Goal: Task Accomplishment & Management: Manage account settings

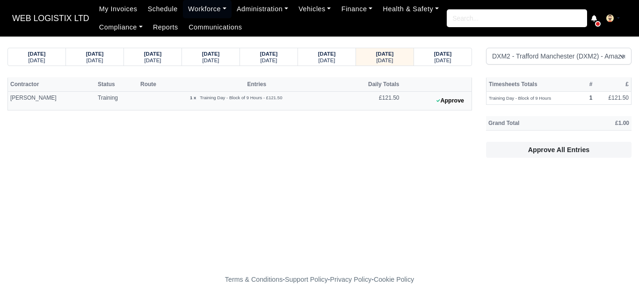
select select "1"
click at [464, 47] on body "WEB LOGISTIX LTD My Invoices Schedule Workforce Manpower Expiring Documents Lea…" at bounding box center [319, 150] width 639 height 300
click at [452, 52] on strong "[DATE]" at bounding box center [443, 54] width 18 height 6
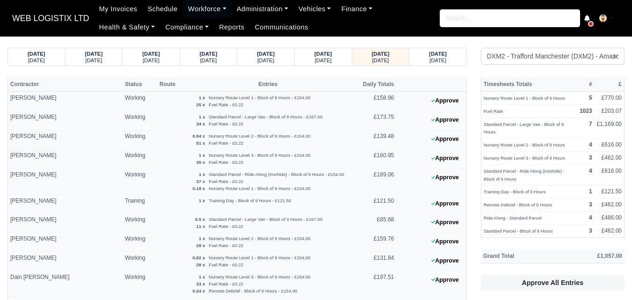
select select "1"
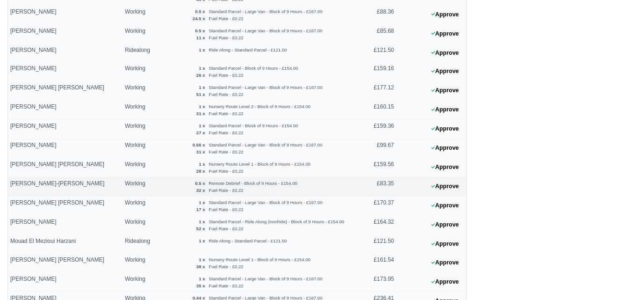
scroll to position [389, 0]
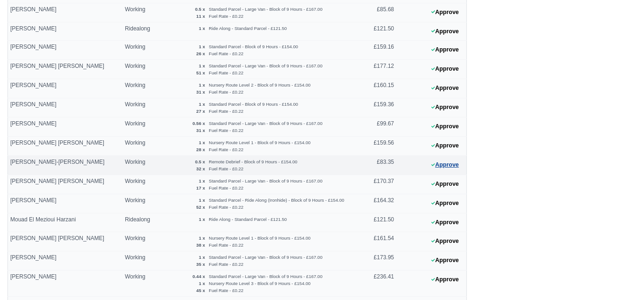
click at [432, 164] on icon at bounding box center [433, 165] width 4 height 6
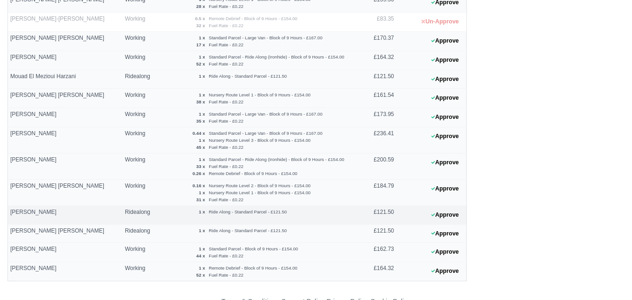
scroll to position [555, 0]
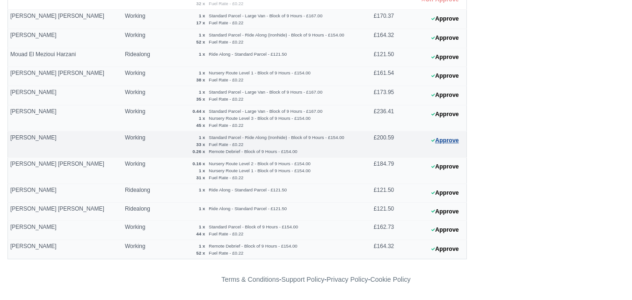
click at [438, 140] on button "Approve" at bounding box center [445, 141] width 38 height 14
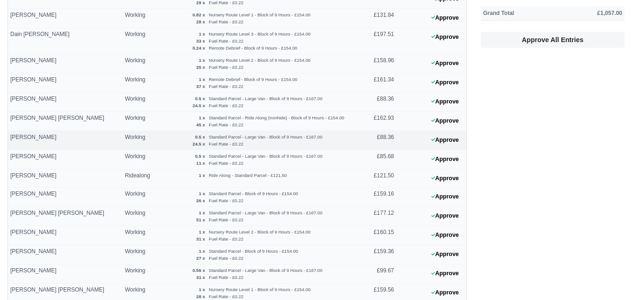
scroll to position [165, 0]
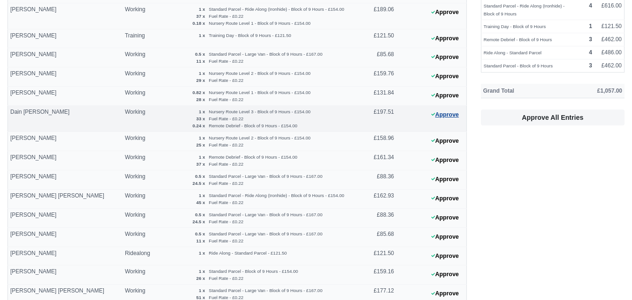
click at [435, 116] on button "Approve" at bounding box center [445, 115] width 38 height 14
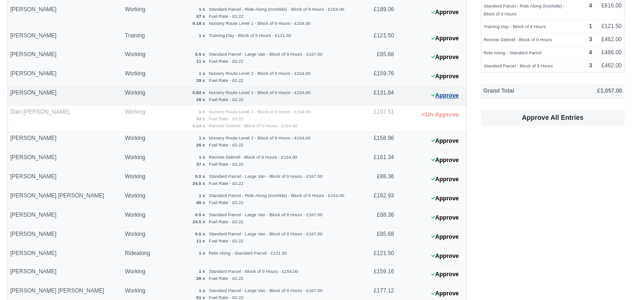
click at [454, 93] on button "Approve" at bounding box center [445, 96] width 38 height 14
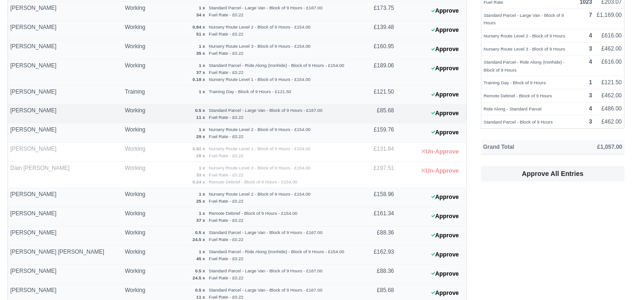
scroll to position [87, 0]
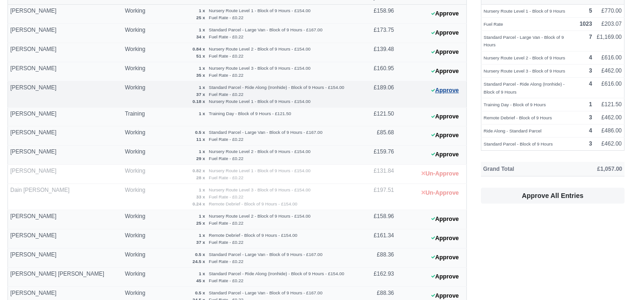
click at [454, 90] on button "Approve" at bounding box center [445, 91] width 38 height 14
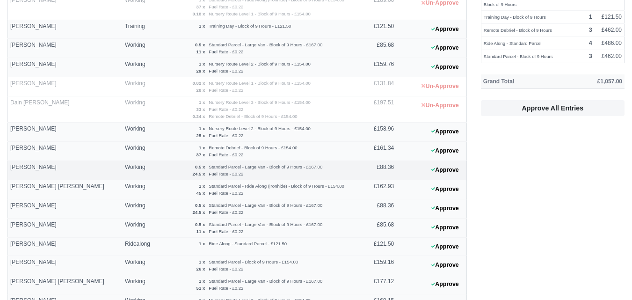
scroll to position [243, 0]
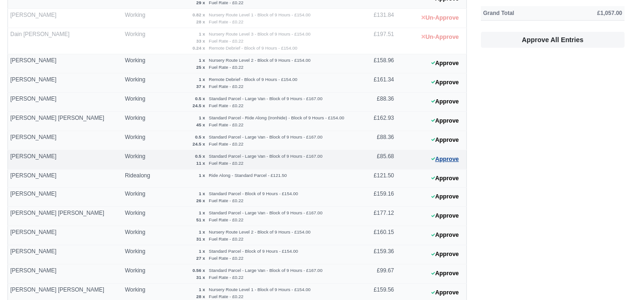
click at [430, 153] on button "Approve" at bounding box center [445, 159] width 38 height 14
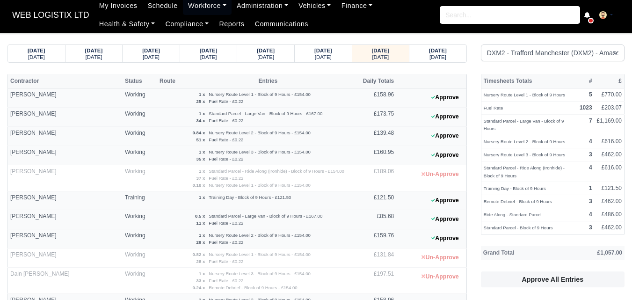
scroll to position [0, 0]
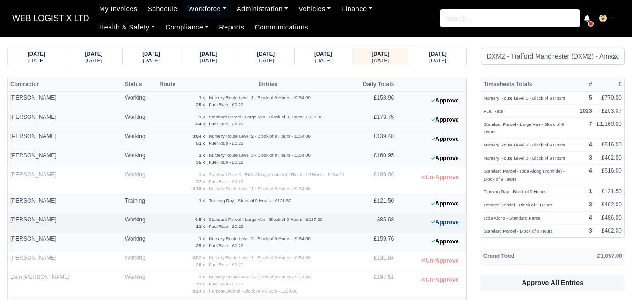
click at [443, 224] on button "Approve" at bounding box center [445, 223] width 38 height 14
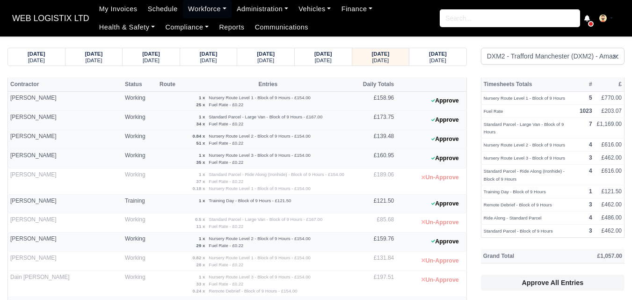
scroll to position [78, 0]
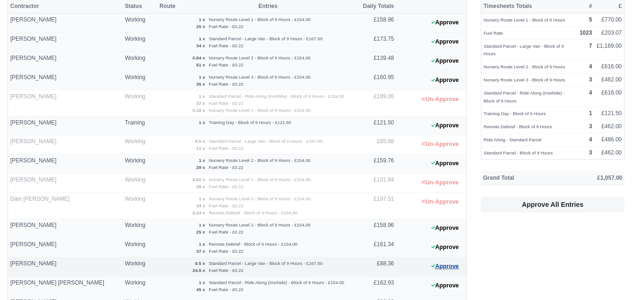
click at [435, 268] on button "Approve" at bounding box center [445, 266] width 38 height 14
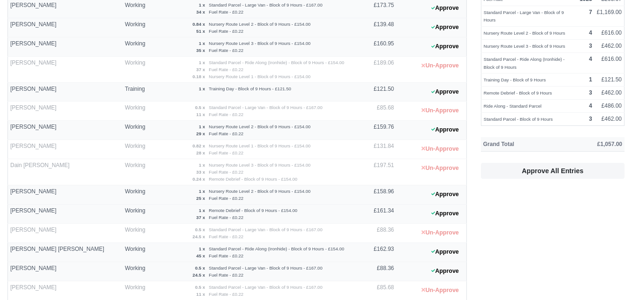
scroll to position [156, 0]
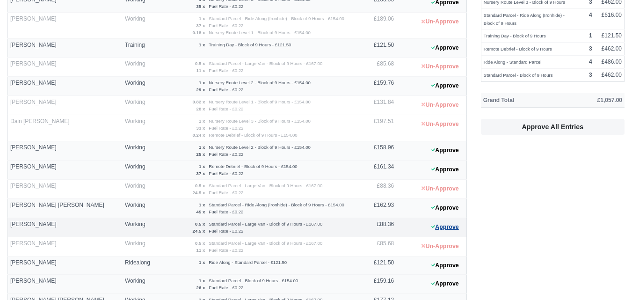
click at [447, 231] on button "Approve" at bounding box center [445, 227] width 38 height 14
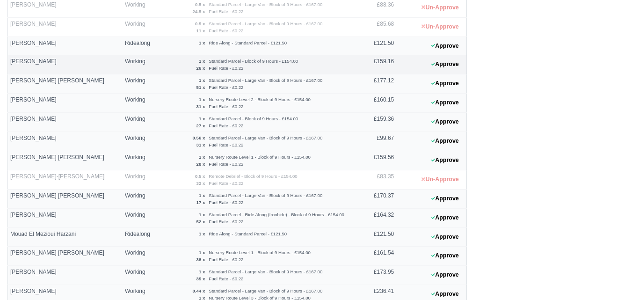
scroll to position [389, 0]
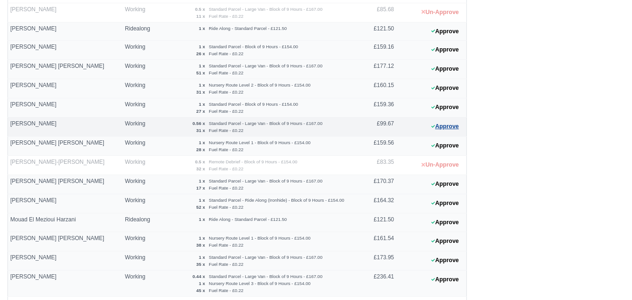
click at [440, 126] on button "Approve" at bounding box center [445, 127] width 38 height 14
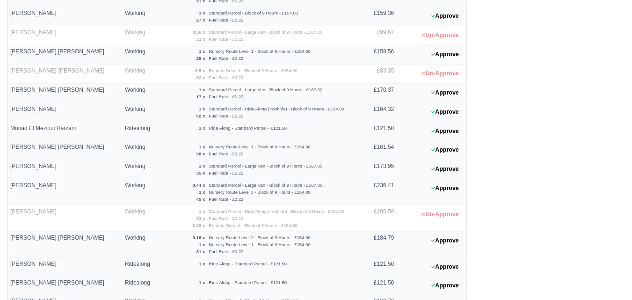
scroll to position [555, 0]
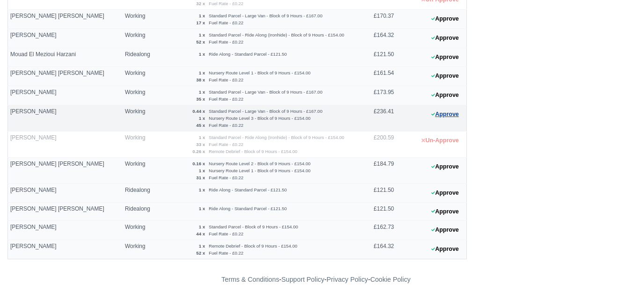
click at [445, 111] on button "Approve" at bounding box center [445, 115] width 38 height 14
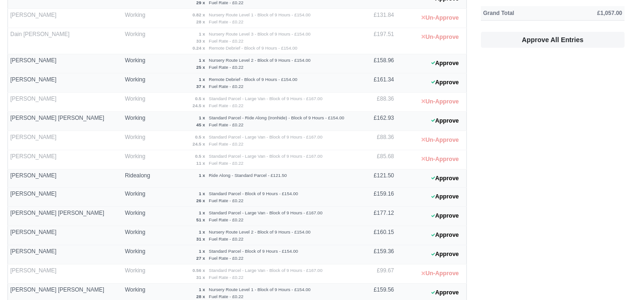
scroll to position [9, 0]
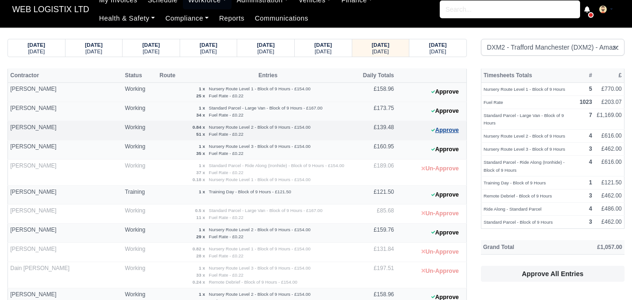
click at [445, 130] on button "Approve" at bounding box center [445, 130] width 38 height 14
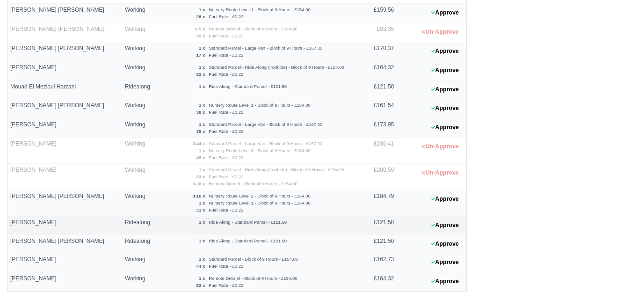
scroll to position [555, 0]
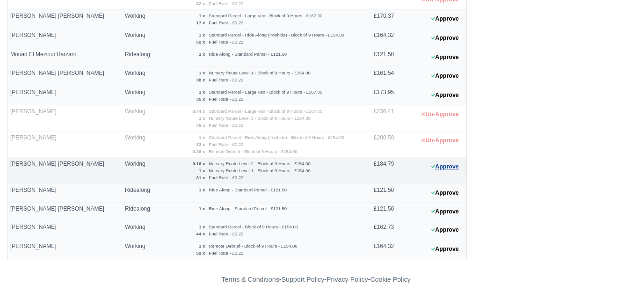
click at [446, 166] on button "Approve" at bounding box center [445, 167] width 38 height 14
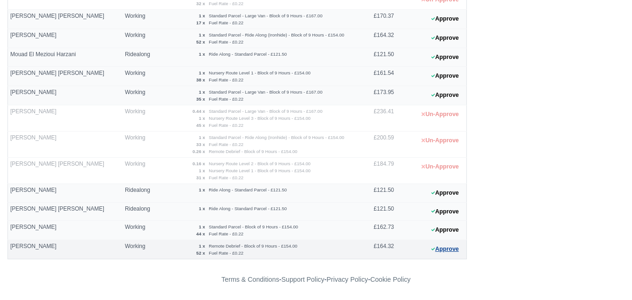
click at [433, 252] on button "Approve" at bounding box center [445, 249] width 38 height 14
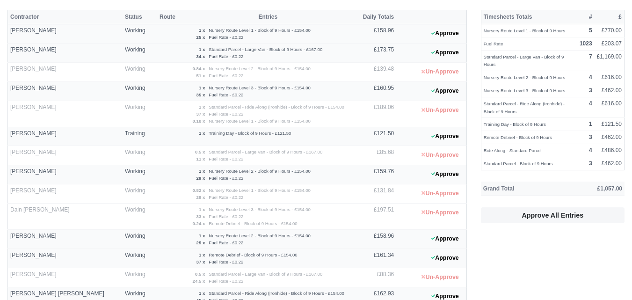
scroll to position [87, 0]
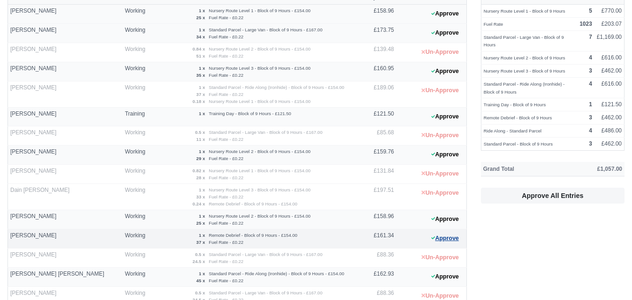
click at [433, 241] on button "Approve" at bounding box center [445, 238] width 38 height 14
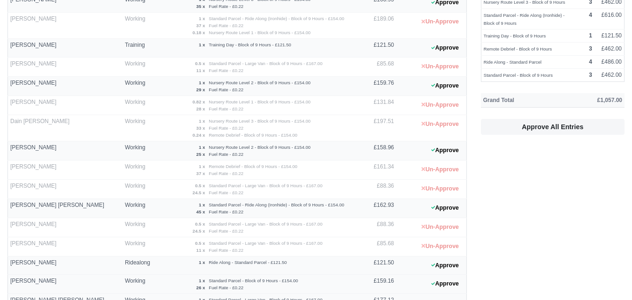
scroll to position [0, 0]
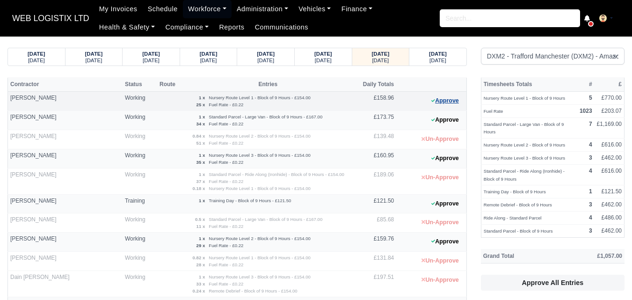
click at [446, 106] on button "Approve" at bounding box center [445, 101] width 38 height 14
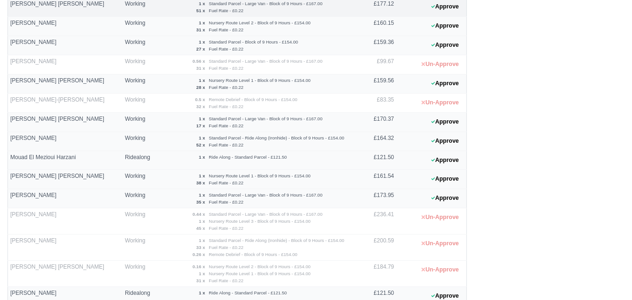
scroll to position [468, 0]
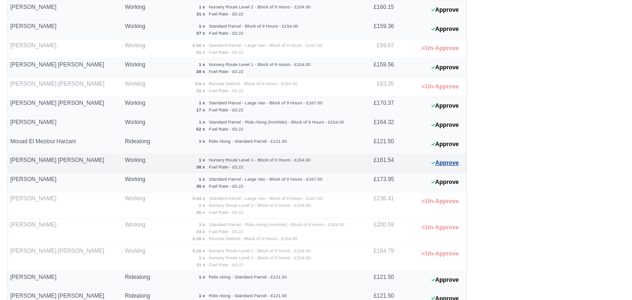
click at [442, 166] on button "Approve" at bounding box center [445, 163] width 38 height 14
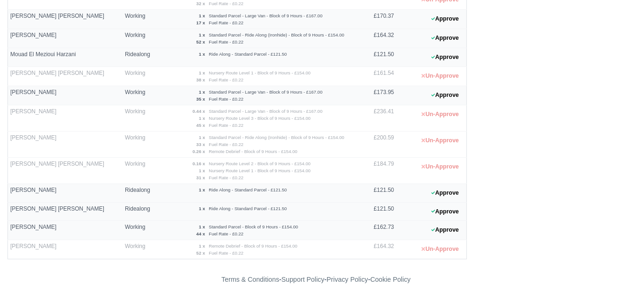
scroll to position [399, 0]
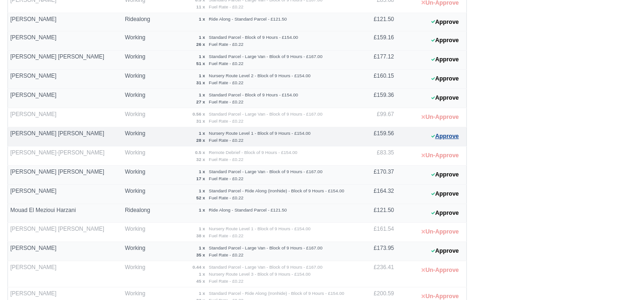
click at [452, 141] on button "Approve" at bounding box center [445, 137] width 38 height 14
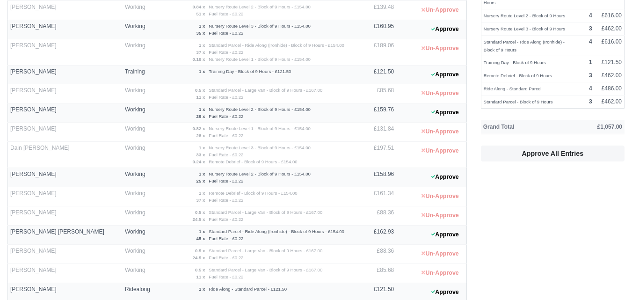
scroll to position [9, 0]
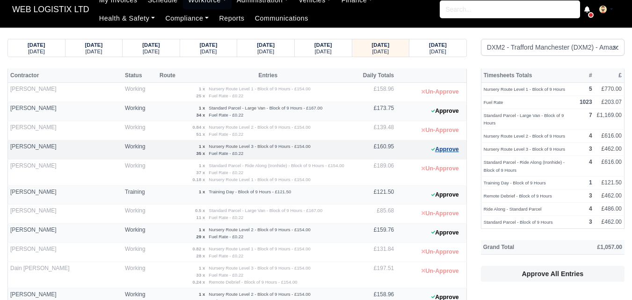
click at [433, 151] on icon at bounding box center [433, 149] width 4 height 6
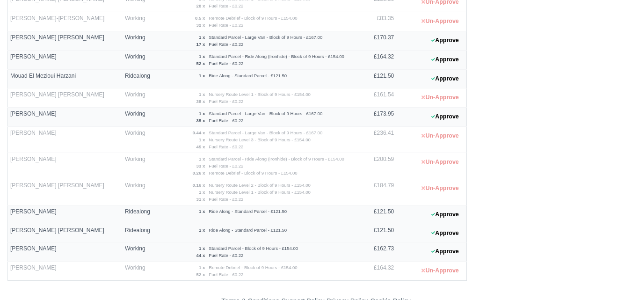
scroll to position [555, 0]
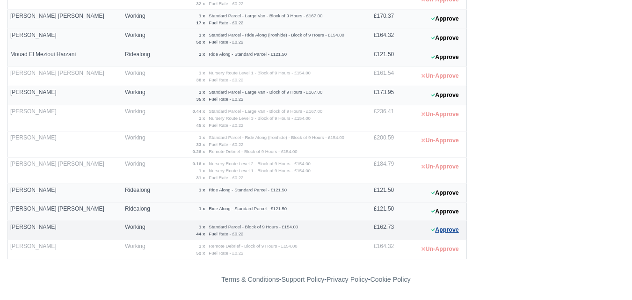
click at [442, 227] on button "Approve" at bounding box center [445, 230] width 38 height 14
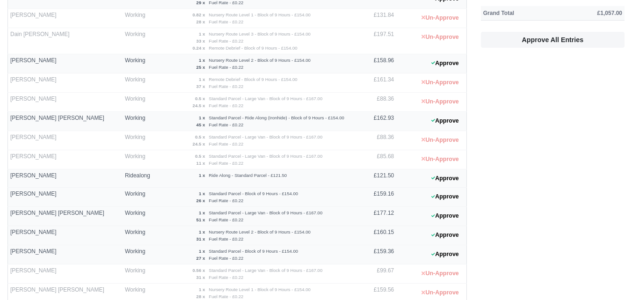
scroll to position [399, 0]
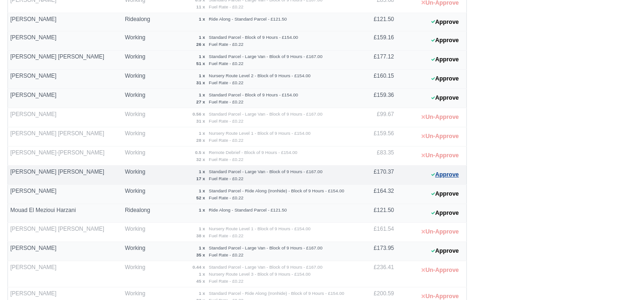
click at [428, 179] on button "Approve" at bounding box center [445, 175] width 38 height 14
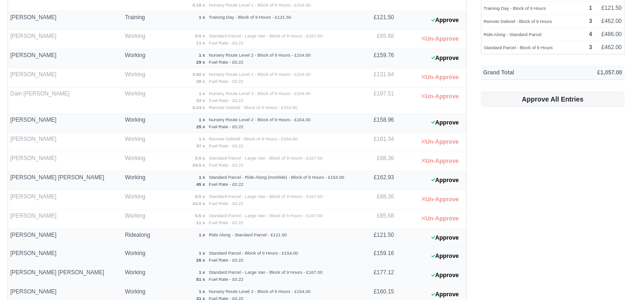
scroll to position [9, 0]
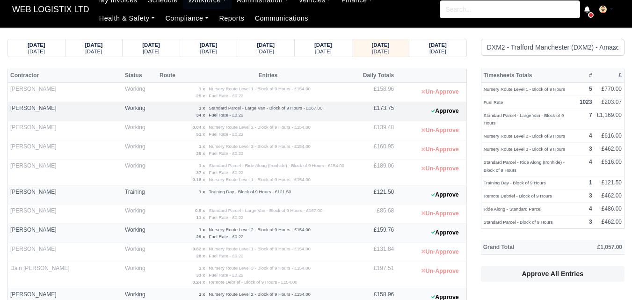
click at [422, 113] on 1758376197 "Approve" at bounding box center [431, 111] width 70 height 19
click at [440, 112] on button "Approve" at bounding box center [445, 111] width 38 height 14
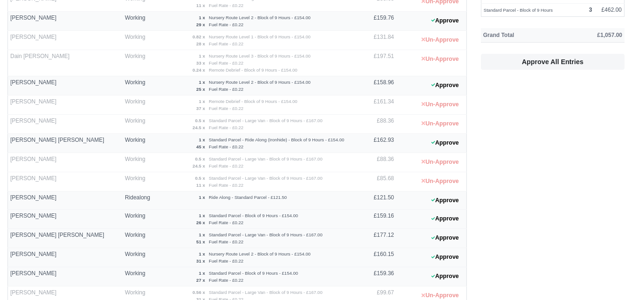
scroll to position [243, 0]
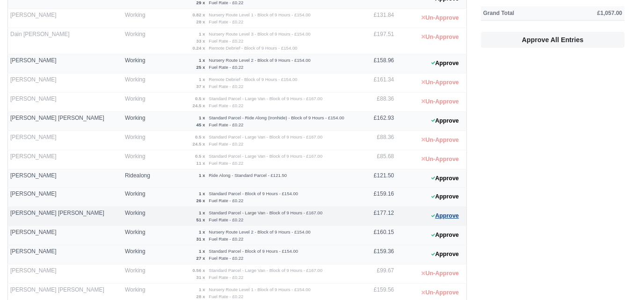
click at [437, 215] on button "Approve" at bounding box center [445, 216] width 38 height 14
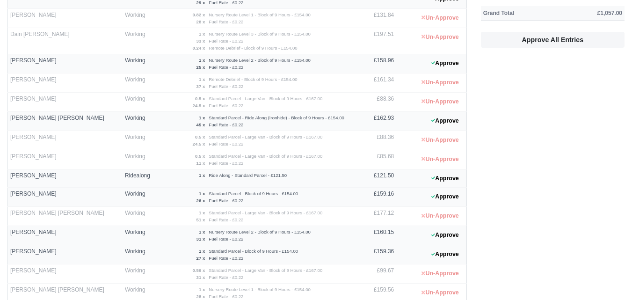
scroll to position [555, 0]
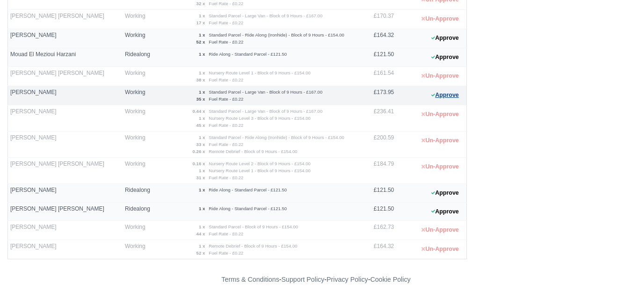
click at [440, 98] on button "Approve" at bounding box center [445, 95] width 38 height 14
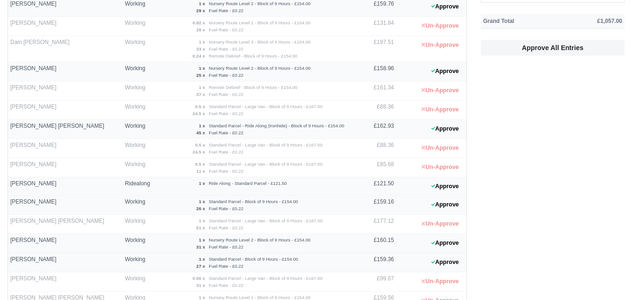
scroll to position [243, 0]
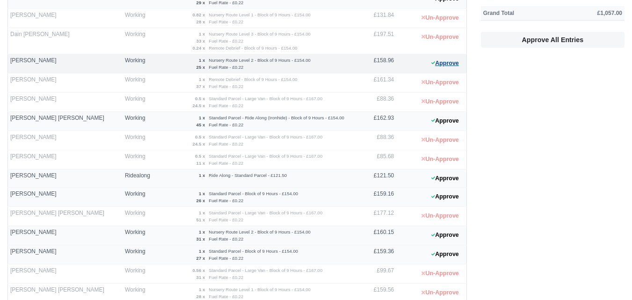
click at [452, 60] on button "Approve" at bounding box center [445, 64] width 38 height 14
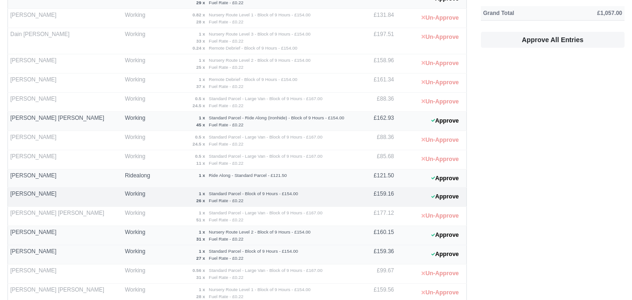
scroll to position [87, 0]
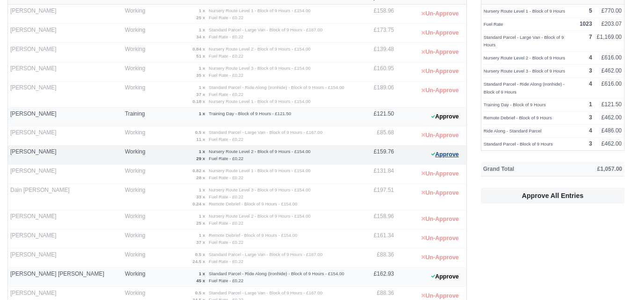
click at [450, 156] on button "Approve" at bounding box center [445, 155] width 38 height 14
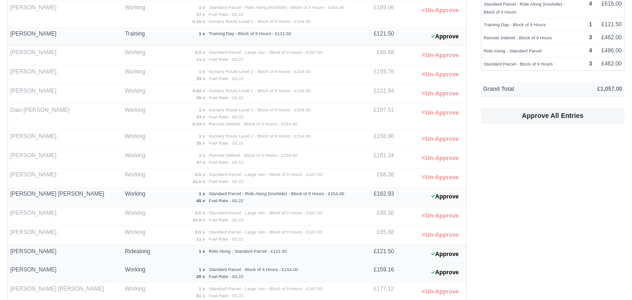
scroll to position [243, 0]
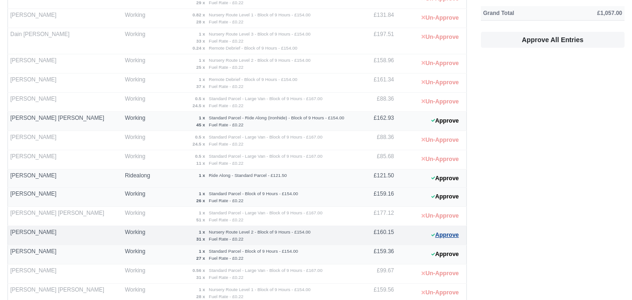
click at [443, 239] on button "Approve" at bounding box center [445, 235] width 38 height 14
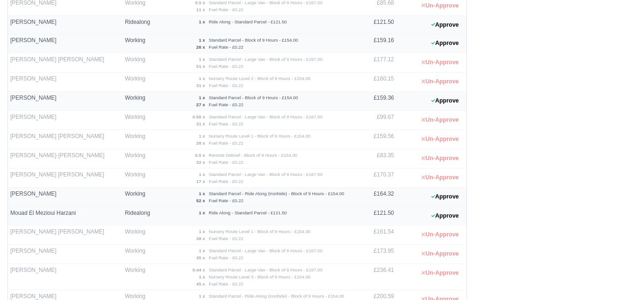
scroll to position [476, 0]
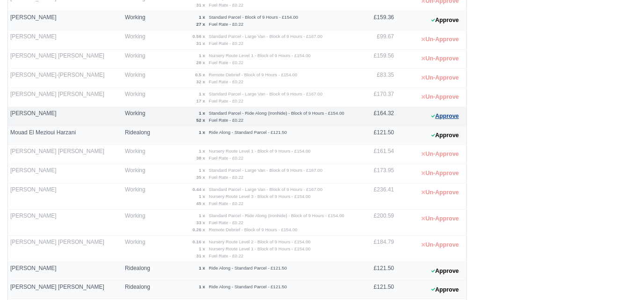
click at [433, 118] on icon at bounding box center [433, 116] width 4 height 6
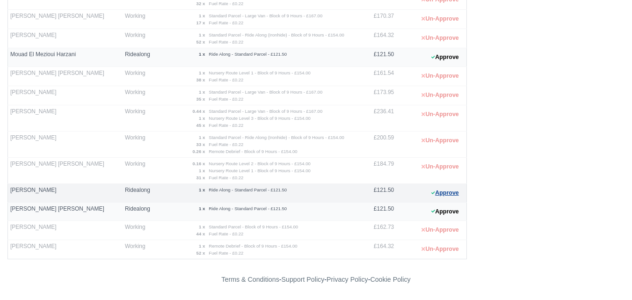
scroll to position [165, 0]
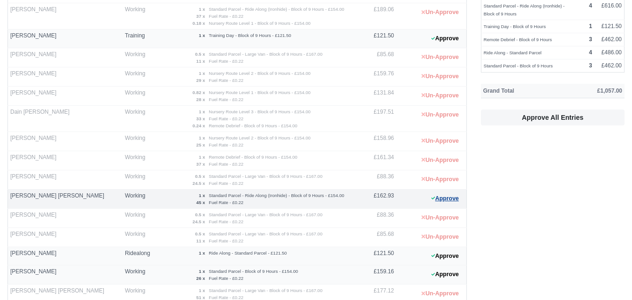
click at [442, 198] on button "Approve" at bounding box center [445, 199] width 38 height 14
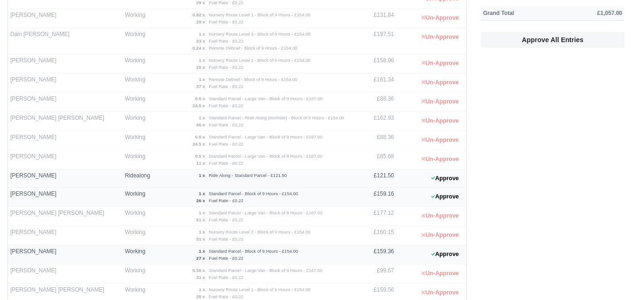
scroll to position [321, 0]
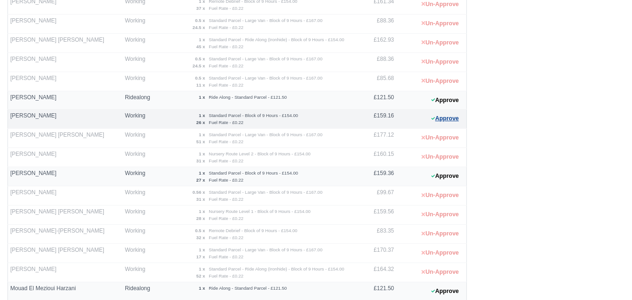
click at [444, 122] on button "Approve" at bounding box center [445, 119] width 38 height 14
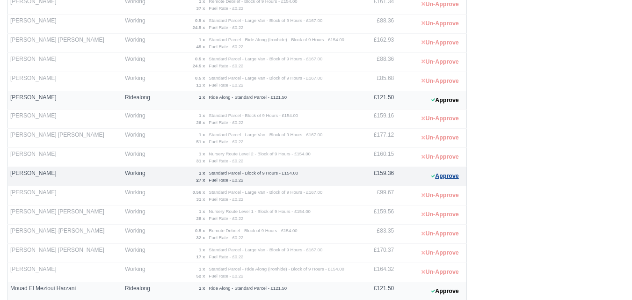
click at [434, 178] on button "Approve" at bounding box center [445, 176] width 38 height 14
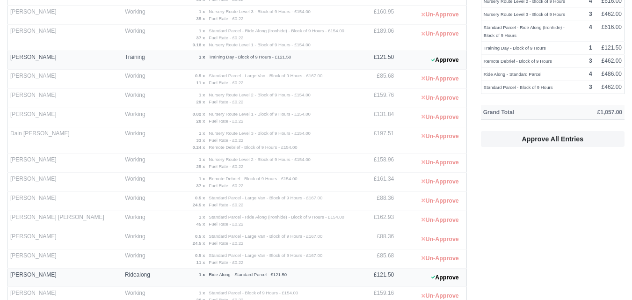
scroll to position [9, 0]
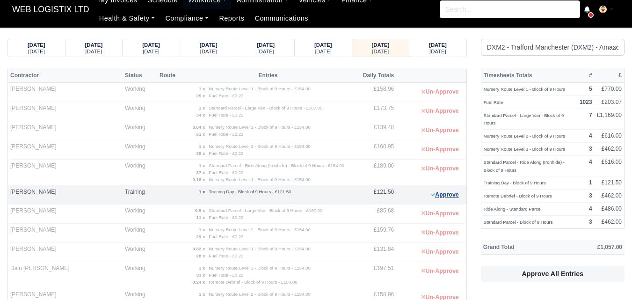
click at [439, 192] on button "Approve" at bounding box center [445, 195] width 38 height 14
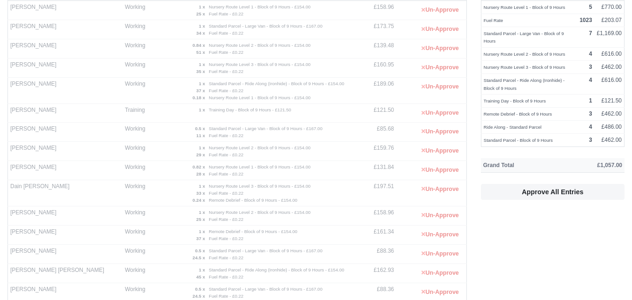
scroll to position [243, 0]
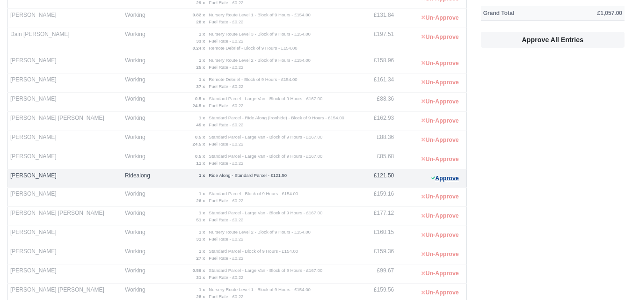
click at [443, 180] on button "Approve" at bounding box center [445, 179] width 38 height 14
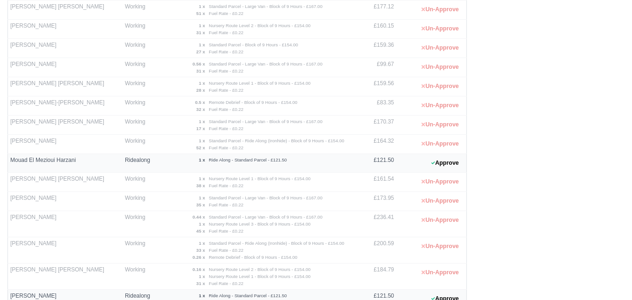
scroll to position [476, 0]
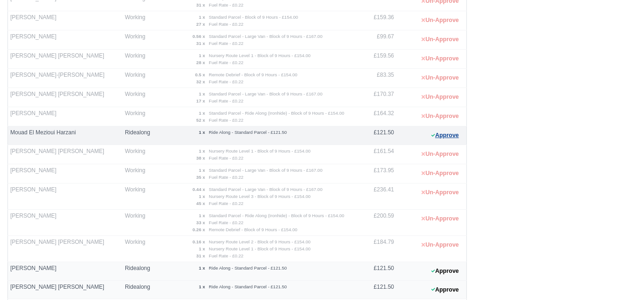
click at [438, 134] on button "Approve" at bounding box center [445, 136] width 38 height 14
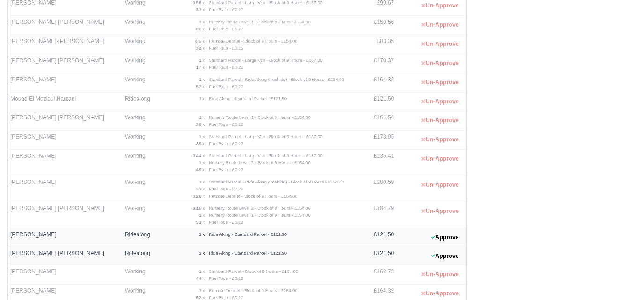
scroll to position [555, 0]
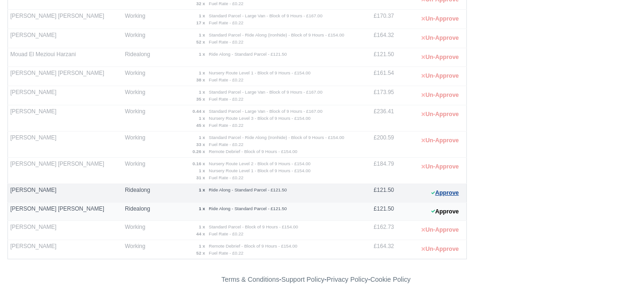
click at [447, 190] on button "Approve" at bounding box center [445, 193] width 38 height 14
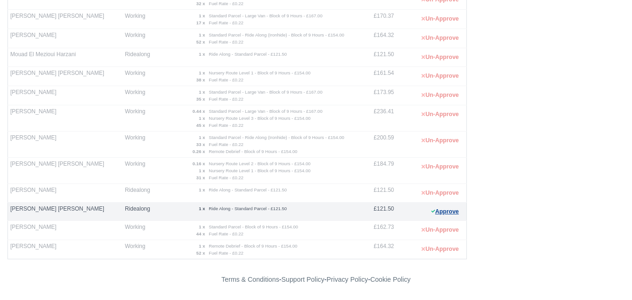
click at [431, 209] on icon at bounding box center [433, 211] width 4 height 6
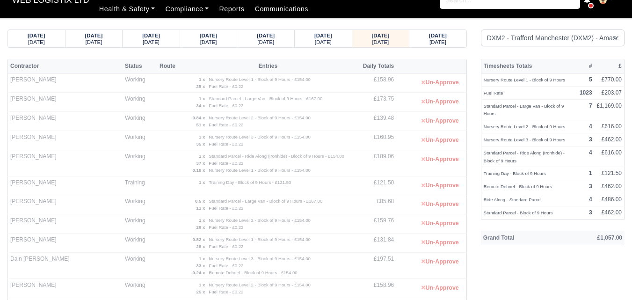
scroll to position [0, 0]
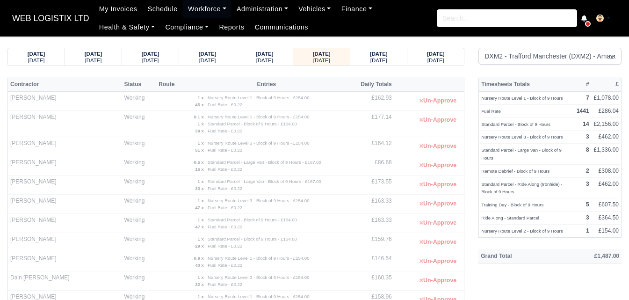
select select "1"
click at [201, 12] on link "Workforce" at bounding box center [207, 9] width 49 height 18
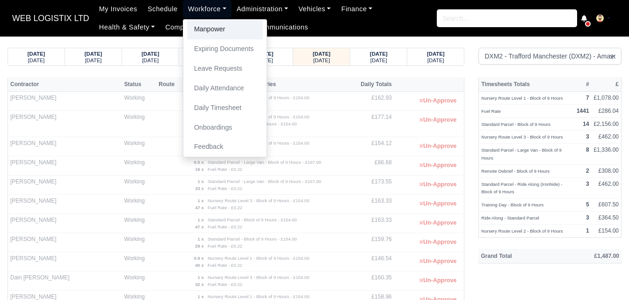
click at [201, 30] on link "Manpower" at bounding box center [225, 30] width 76 height 20
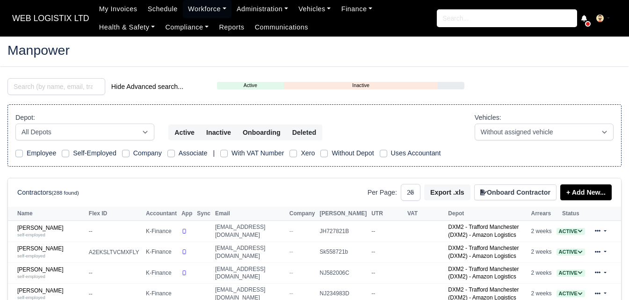
select select "25"
click at [25, 86] on input "search" at bounding box center [56, 86] width 98 height 17
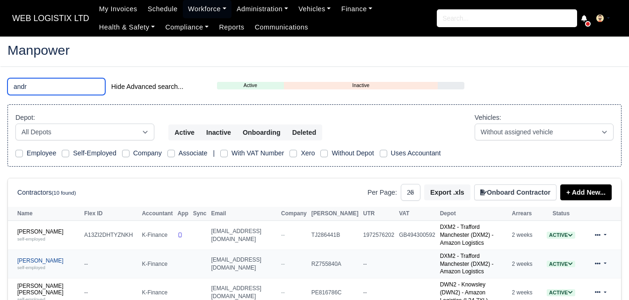
type input "andr"
click at [47, 257] on link "Andrii Herasimchuk self-employed" at bounding box center [48, 264] width 62 height 14
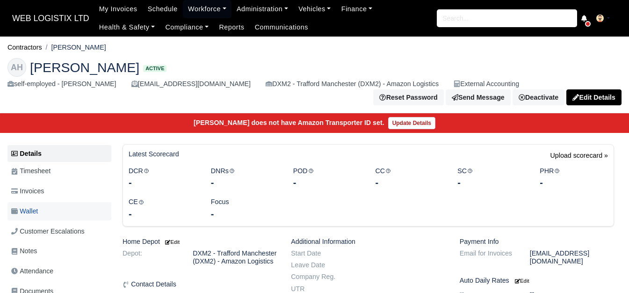
click at [60, 206] on link "Wallet" at bounding box center [59, 211] width 104 height 18
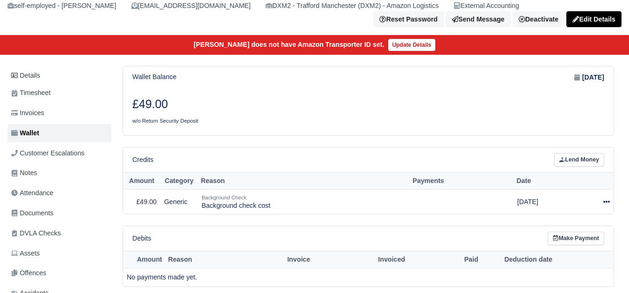
scroll to position [78, 0]
click at [89, 113] on link "Invoices" at bounding box center [59, 113] width 104 height 18
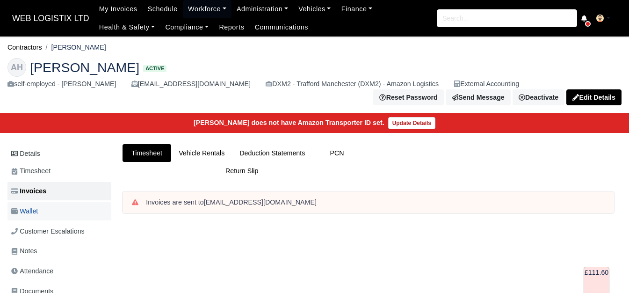
click at [68, 207] on link "Wallet" at bounding box center [59, 211] width 104 height 18
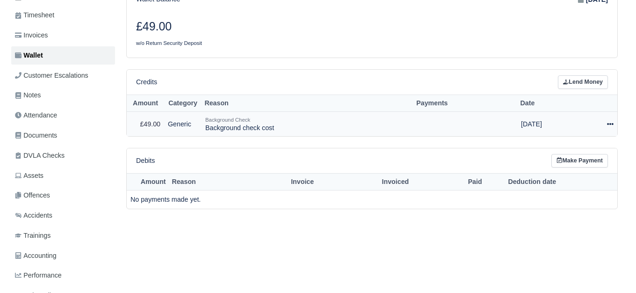
scroll to position [156, 0]
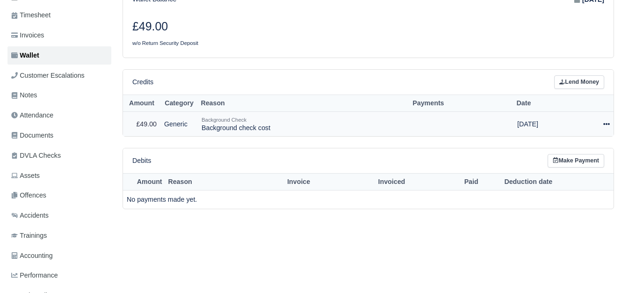
click at [605, 126] on icon at bounding box center [606, 124] width 7 height 7
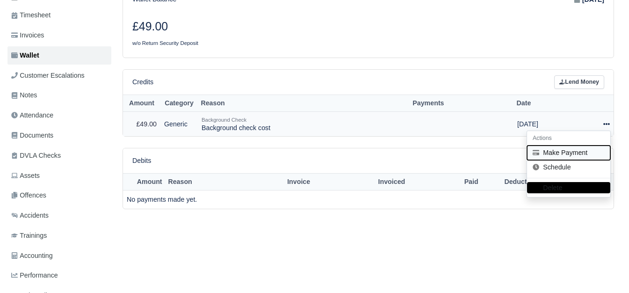
click at [567, 154] on button "Make Payment" at bounding box center [568, 152] width 83 height 14
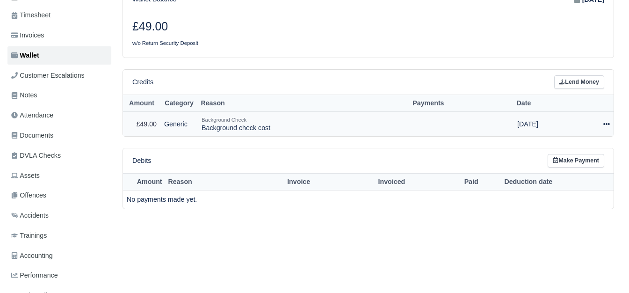
select select "6934"
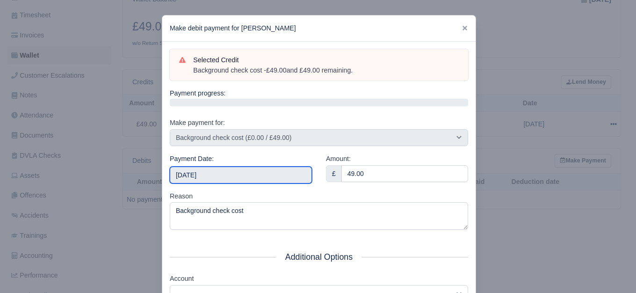
click at [214, 173] on input "2025-09-20" at bounding box center [241, 174] width 142 height 17
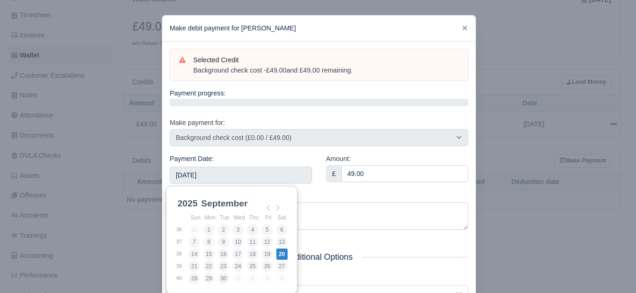
click at [334, 185] on div "Amount: £ 49.00" at bounding box center [397, 171] width 156 height 37
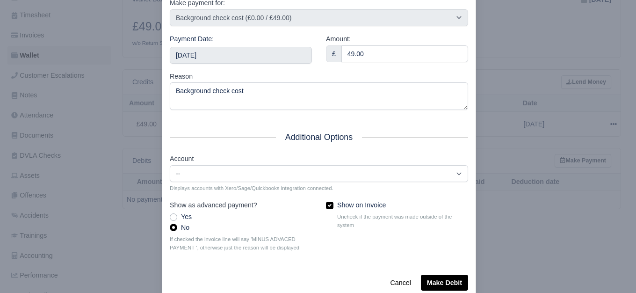
scroll to position [141, 0]
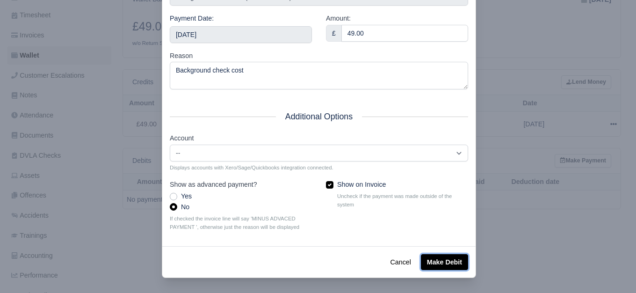
click at [431, 262] on button "Make Debit" at bounding box center [444, 262] width 47 height 16
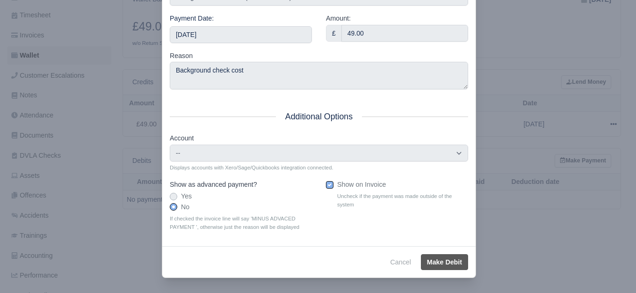
type input "2025-09-20T23:59:59+01:00"
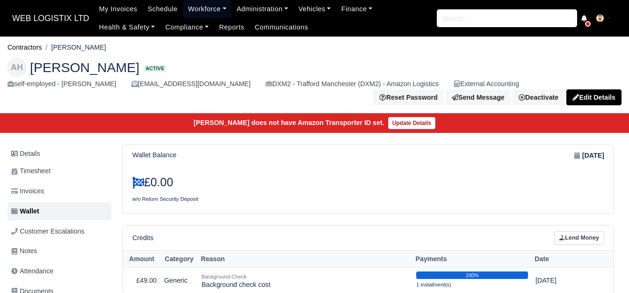
click at [209, 6] on link "Workforce" at bounding box center [207, 9] width 49 height 18
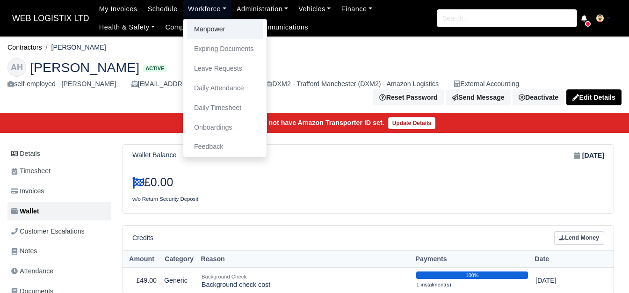
click at [216, 29] on link "Manpower" at bounding box center [225, 30] width 76 height 20
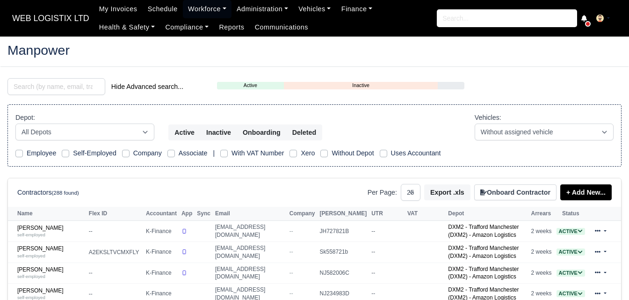
select select "25"
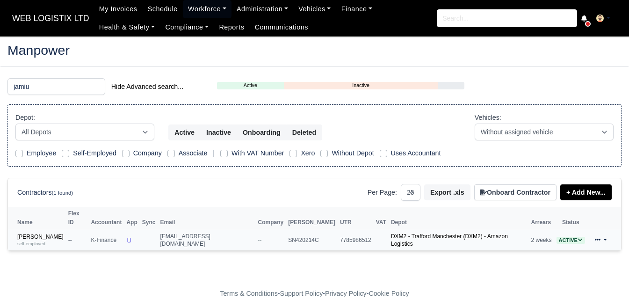
type input "jamiu"
click at [43, 230] on td "[PERSON_NAME] self-employed" at bounding box center [37, 240] width 58 height 21
click at [35, 233] on link "Jamiu Adeniyi self-employed" at bounding box center [40, 240] width 46 height 14
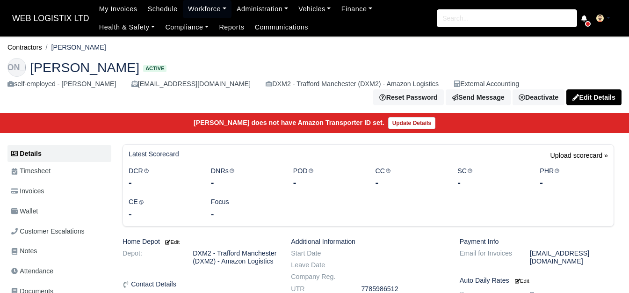
click at [49, 218] on link "Wallet" at bounding box center [59, 211] width 104 height 18
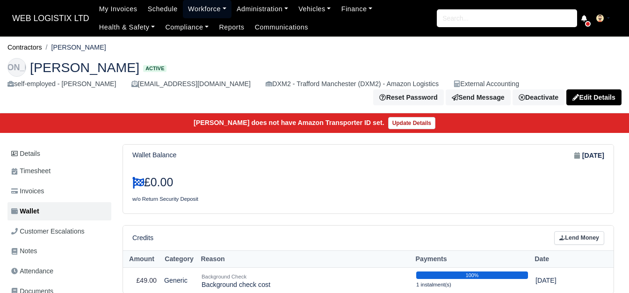
click at [204, 12] on link "Workforce" at bounding box center [207, 9] width 49 height 18
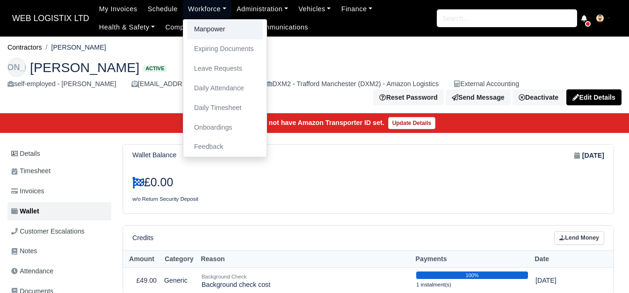
click at [198, 25] on link "Manpower" at bounding box center [225, 30] width 76 height 20
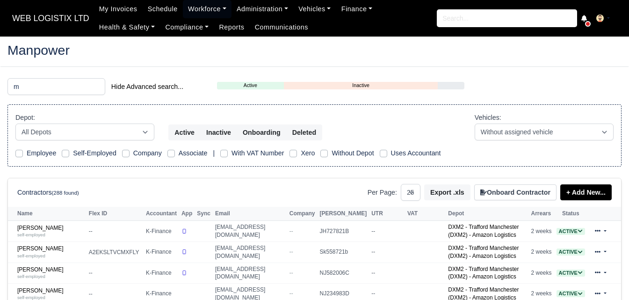
select select "25"
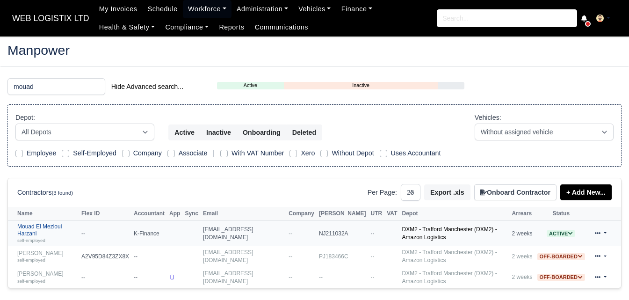
type input "mouad"
click at [30, 238] on small "self-employed" at bounding box center [31, 240] width 28 height 5
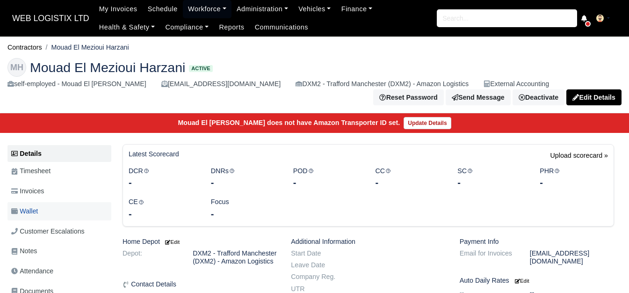
click at [27, 216] on span "Wallet" at bounding box center [24, 211] width 27 height 11
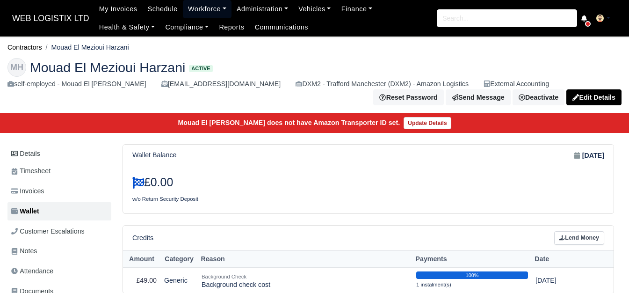
click at [187, 3] on link "Workforce" at bounding box center [207, 9] width 49 height 18
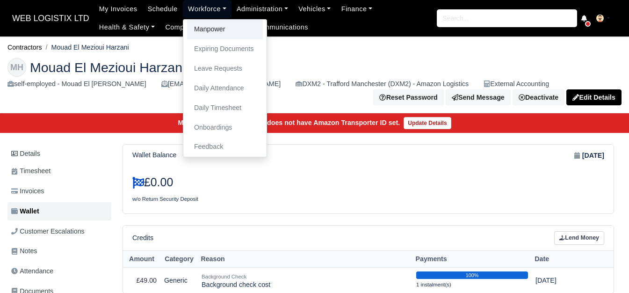
click at [189, 29] on link "Manpower" at bounding box center [225, 30] width 76 height 20
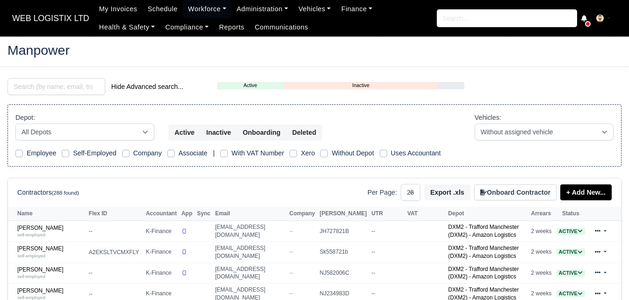
select select "25"
click at [85, 93] on input "search" at bounding box center [56, 86] width 98 height 17
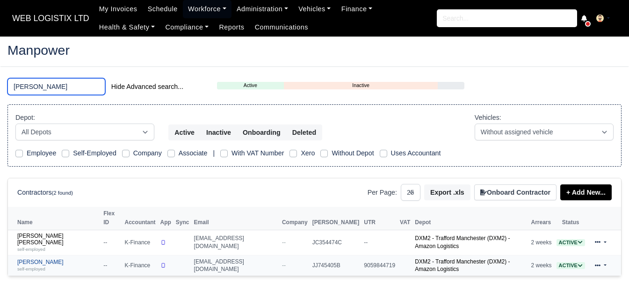
type input "[PERSON_NAME]"
click at [46, 259] on link "[PERSON_NAME] self-employed" at bounding box center [57, 266] width 81 height 14
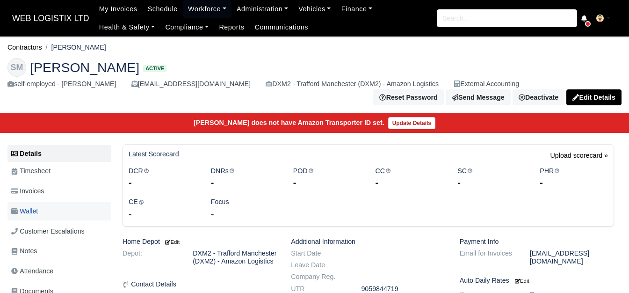
click at [52, 215] on link "Wallet" at bounding box center [59, 211] width 104 height 18
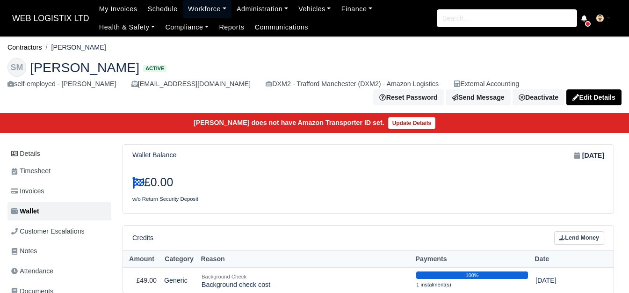
drag, startPoint x: 211, startPoint y: 6, endPoint x: 205, endPoint y: 23, distance: 17.7
click at [211, 6] on link "Workforce" at bounding box center [207, 9] width 49 height 18
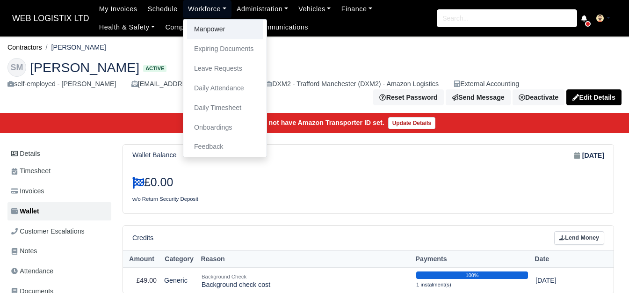
click at [205, 23] on link "Manpower" at bounding box center [225, 30] width 76 height 20
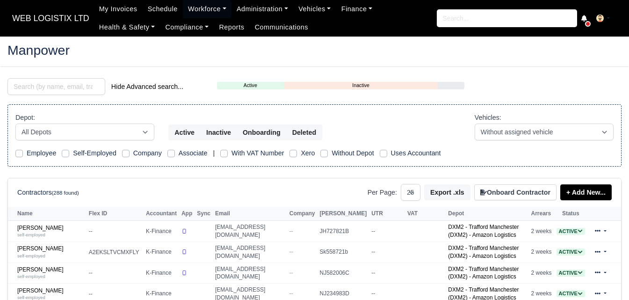
select select "25"
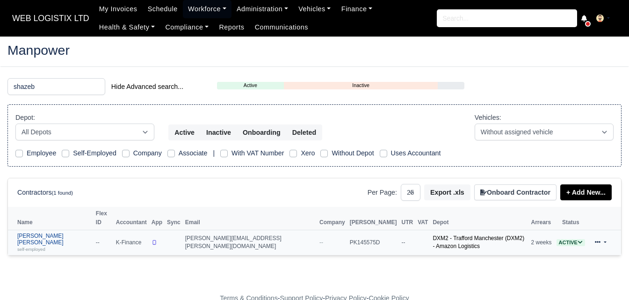
type input "shazeb"
click at [39, 232] on link "Shazeb Ali Khalid self-employed" at bounding box center [54, 242] width 74 height 20
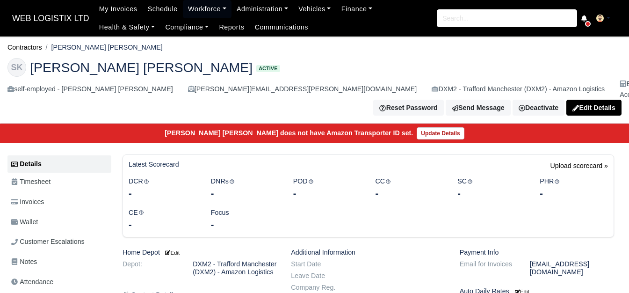
click at [39, 213] on link "Wallet" at bounding box center [59, 222] width 104 height 18
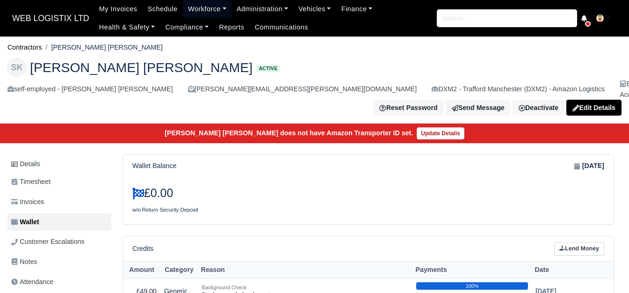
click at [200, 6] on link "Workforce" at bounding box center [207, 9] width 49 height 18
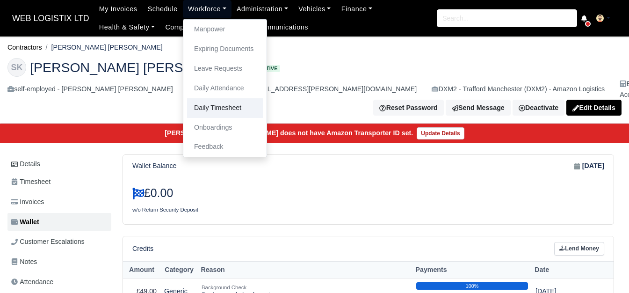
click at [206, 114] on link "Daily Timesheet" at bounding box center [225, 108] width 76 height 20
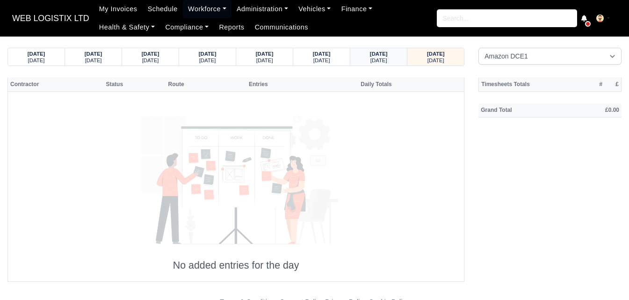
click at [370, 53] on strong "[DATE]" at bounding box center [379, 54] width 18 height 6
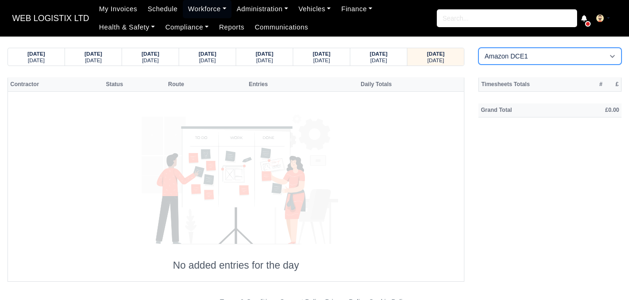
click at [497, 52] on select "Amazon DCE1 DWN2 - [GEOGRAPHIC_DATA] (DWN2) - Amazon Logistics (L34 7XL) DXM2 -…" at bounding box center [549, 56] width 143 height 17
select select "1"
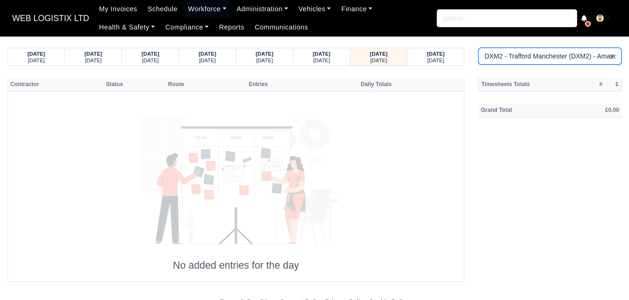
click at [478, 48] on select "Amazon DCE1 DWN2 - [GEOGRAPHIC_DATA] (DWN2) - Amazon Logistics (L34 7XL) DXM2 -…" at bounding box center [549, 56] width 143 height 17
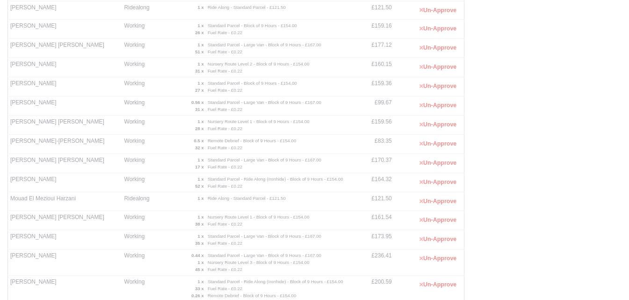
scroll to position [321, 0]
